Goal: Use online tool/utility

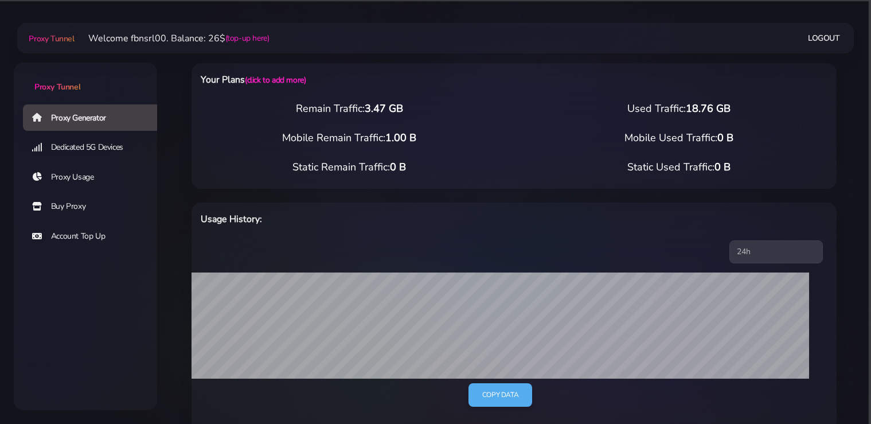
select select "static"
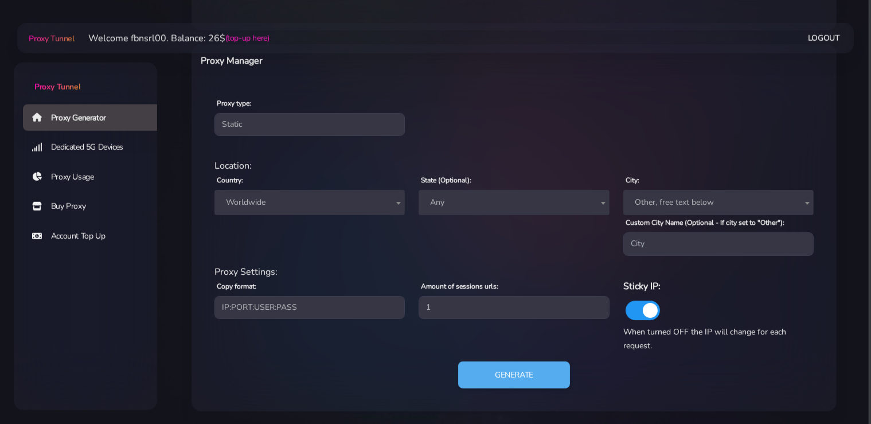
scroll to position [413, 0]
click at [287, 198] on span "Worldwide" at bounding box center [309, 202] width 177 height 16
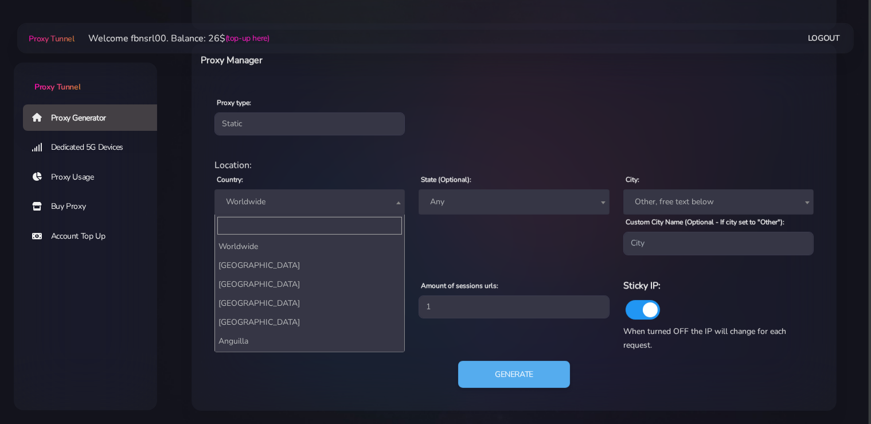
scroll to position [2074, 0]
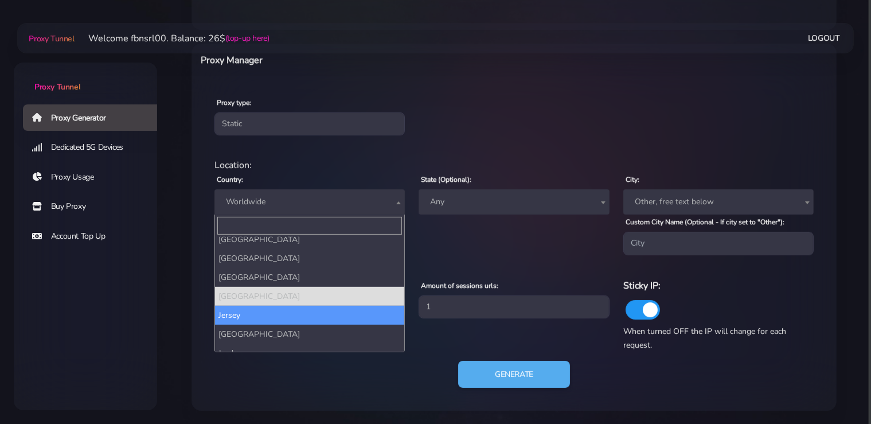
drag, startPoint x: 263, startPoint y: 302, endPoint x: 265, endPoint y: 228, distance: 74.0
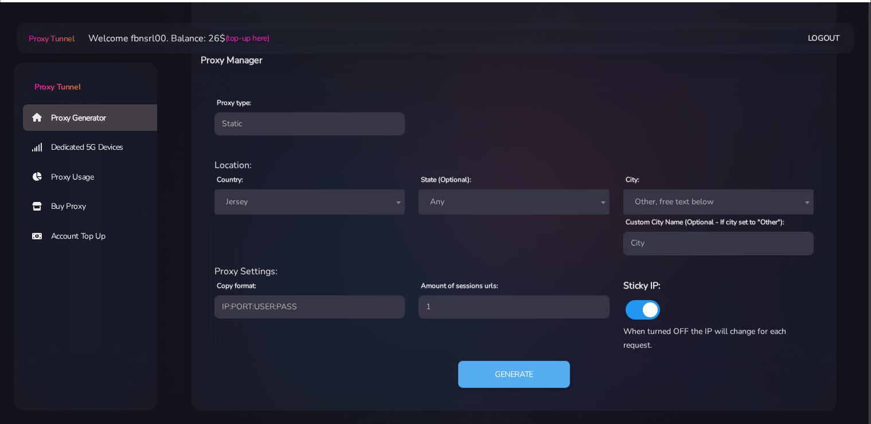
click at [265, 198] on span "Jersey" at bounding box center [309, 202] width 177 height 16
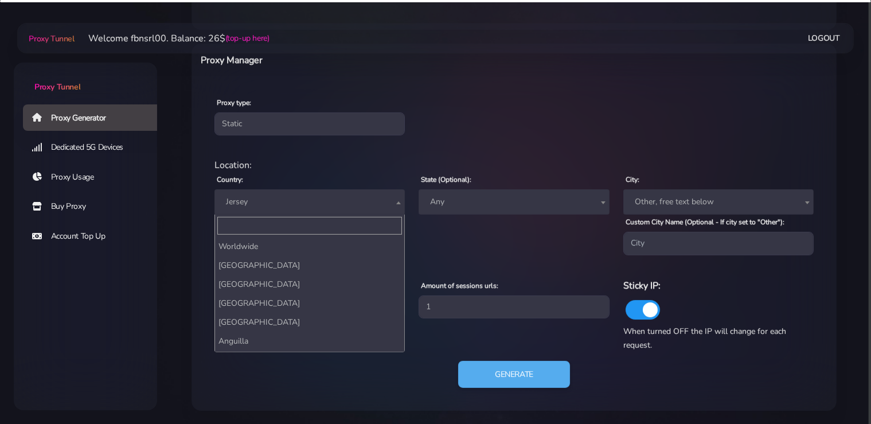
scroll to position [2112, 0]
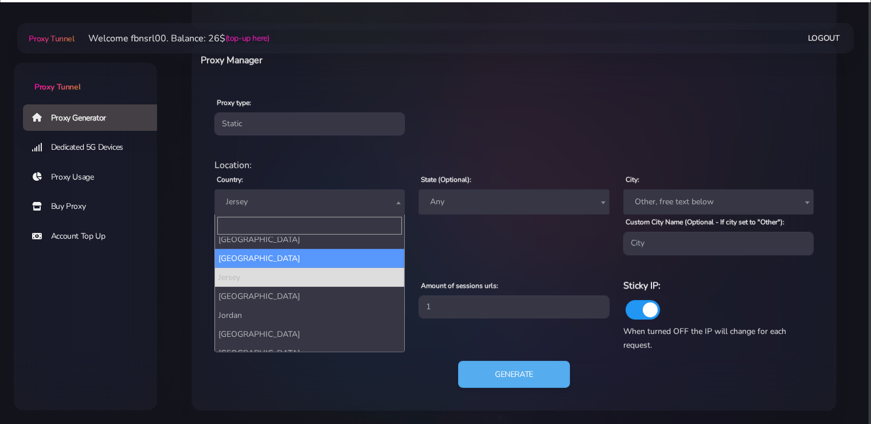
select select "IT"
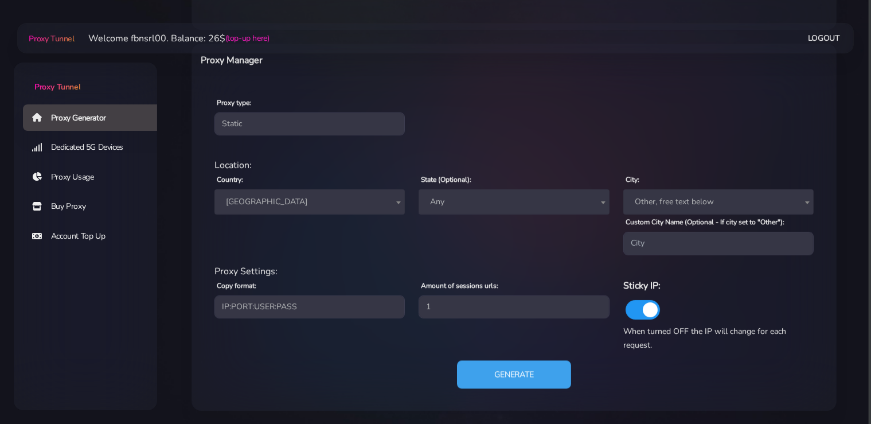
click at [530, 378] on button "Generate" at bounding box center [514, 374] width 114 height 28
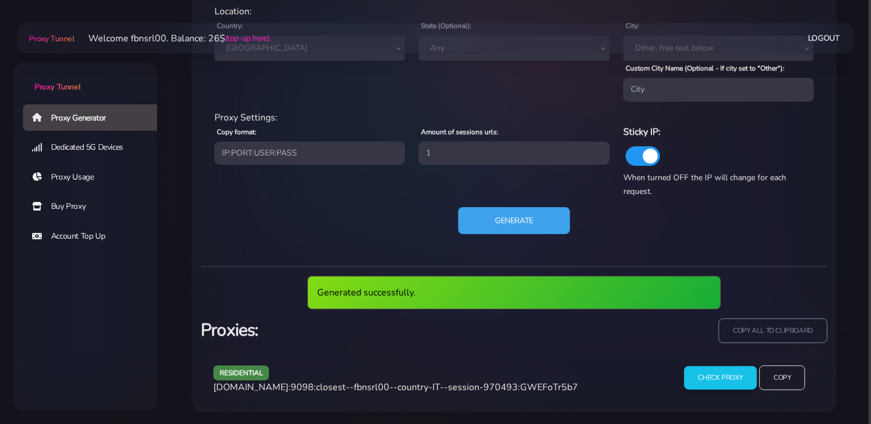
scroll to position [525, 0]
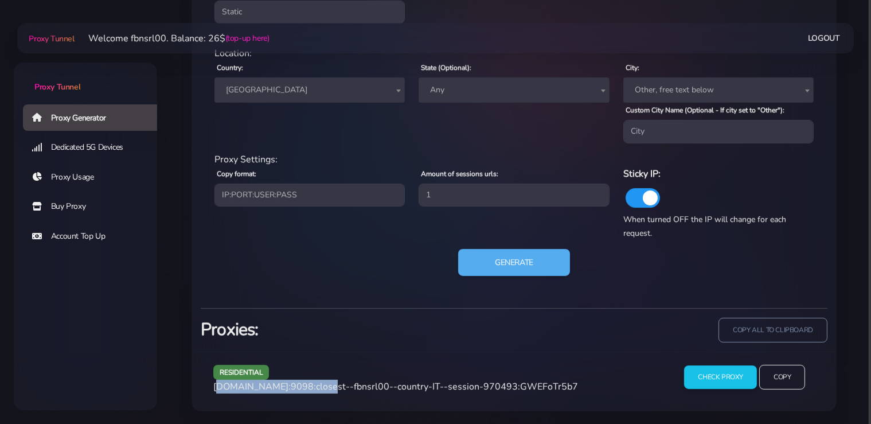
drag, startPoint x: 315, startPoint y: 384, endPoint x: 265, endPoint y: 378, distance: 50.3
click at [217, 385] on span "[DOMAIN_NAME]:9098:closest--fbnsrl00--country-IT--session-970493:GWEFoTr5b7" at bounding box center [395, 386] width 365 height 13
click at [297, 370] on div "residential [DOMAIN_NAME]:9098:closest--fbnsrl00--country-IT--session-970493:GW…" at bounding box center [437, 382] width 462 height 34
drag, startPoint x: 315, startPoint y: 386, endPoint x: 247, endPoint y: 386, distance: 67.7
click at [213, 389] on div "residential [DOMAIN_NAME]:9098:closest--fbnsrl00--country-IT--session-970493:GW…" at bounding box center [437, 382] width 462 height 34
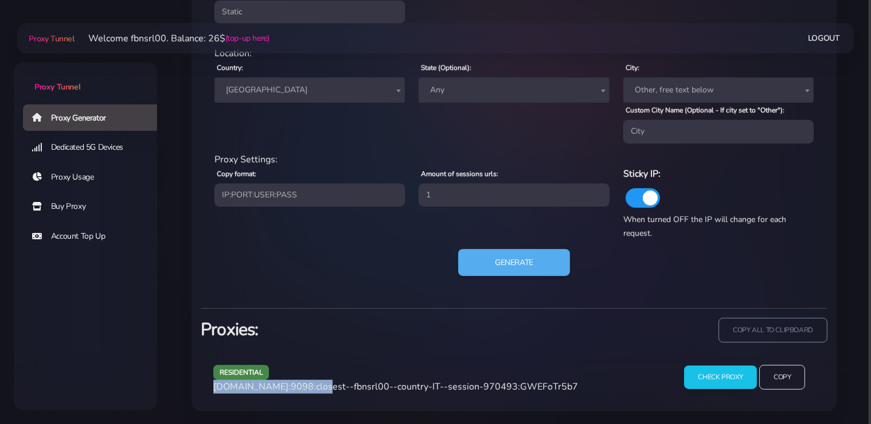
copy span "[DOMAIN_NAME]:9098"
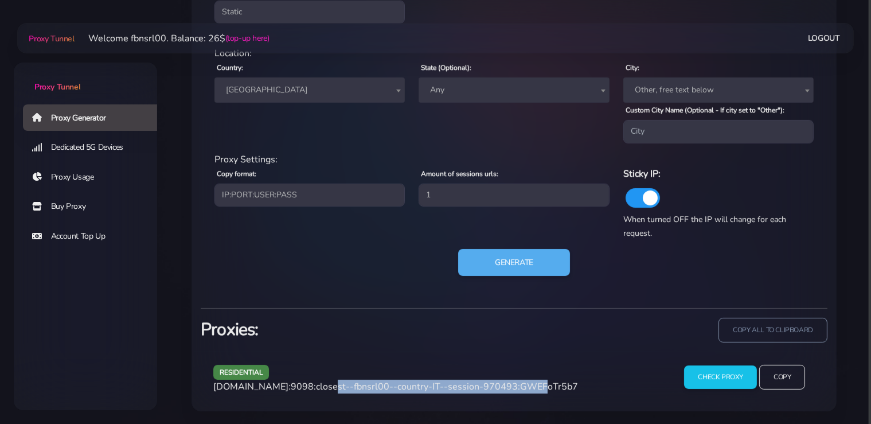
drag, startPoint x: 513, startPoint y: 386, endPoint x: 316, endPoint y: 388, distance: 196.7
click at [316, 388] on span "[DOMAIN_NAME]:9098:closest--fbnsrl00--country-IT--session-970493:GWEFoTr5b7" at bounding box center [395, 386] width 365 height 13
copy span "closest--fbnsrl00--country-IT--session-970493"
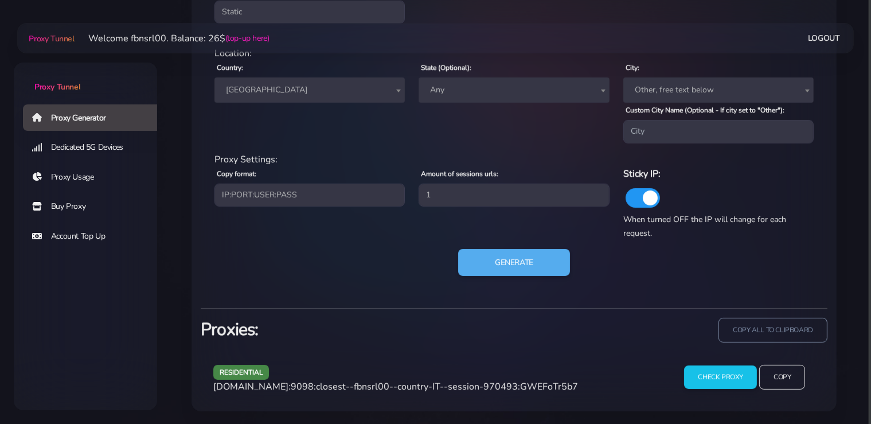
click at [549, 380] on span "[DOMAIN_NAME]:9098:closest--fbnsrl00--country-IT--session-970493:GWEFoTr5b7" at bounding box center [395, 386] width 365 height 13
copy span "GWEFoTr5b7"
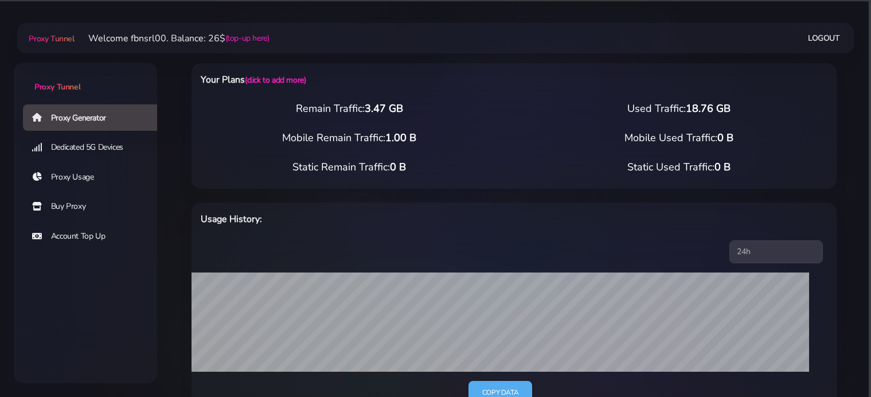
select select "static"
select select "IT"
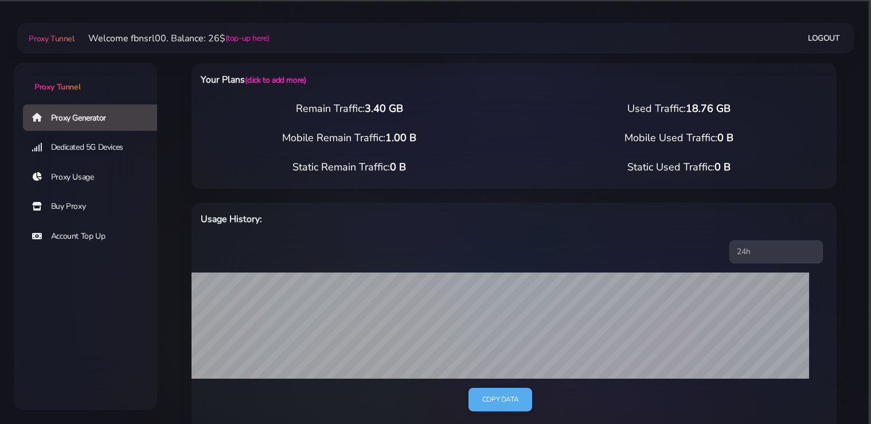
select select "static"
select select "IT"
